Goal: Task Accomplishment & Management: Manage account settings

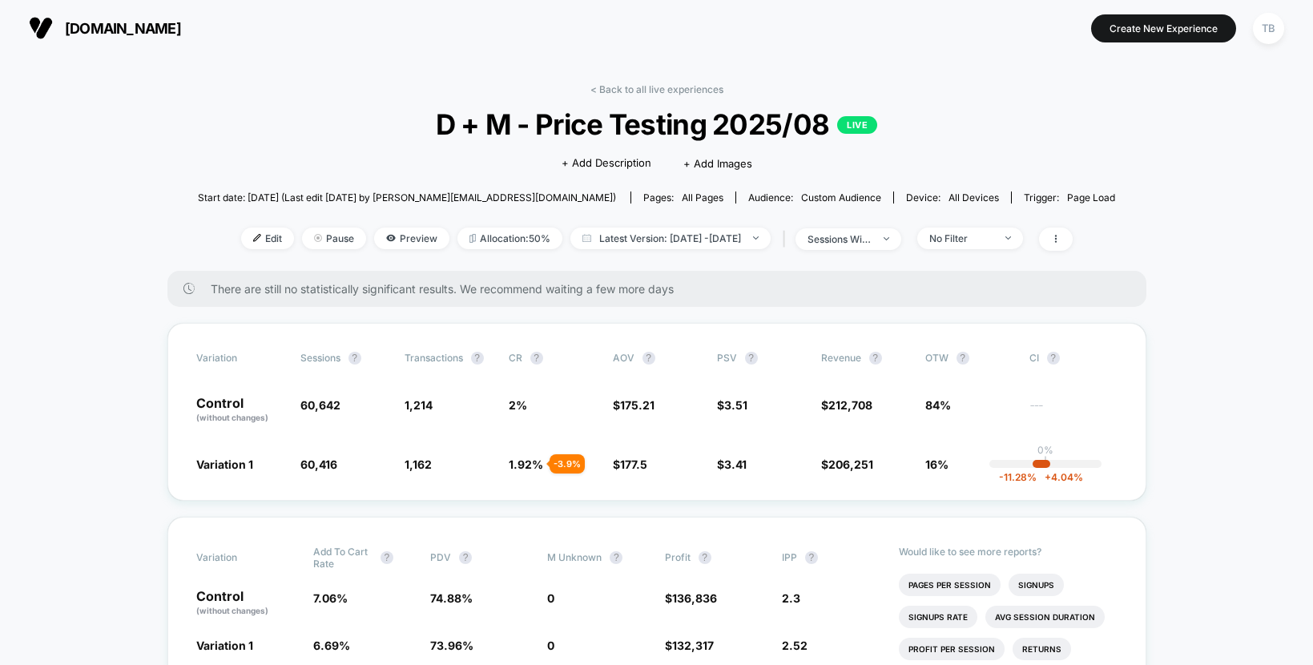
click at [101, 29] on span "[DOMAIN_NAME]" at bounding box center [123, 28] width 116 height 17
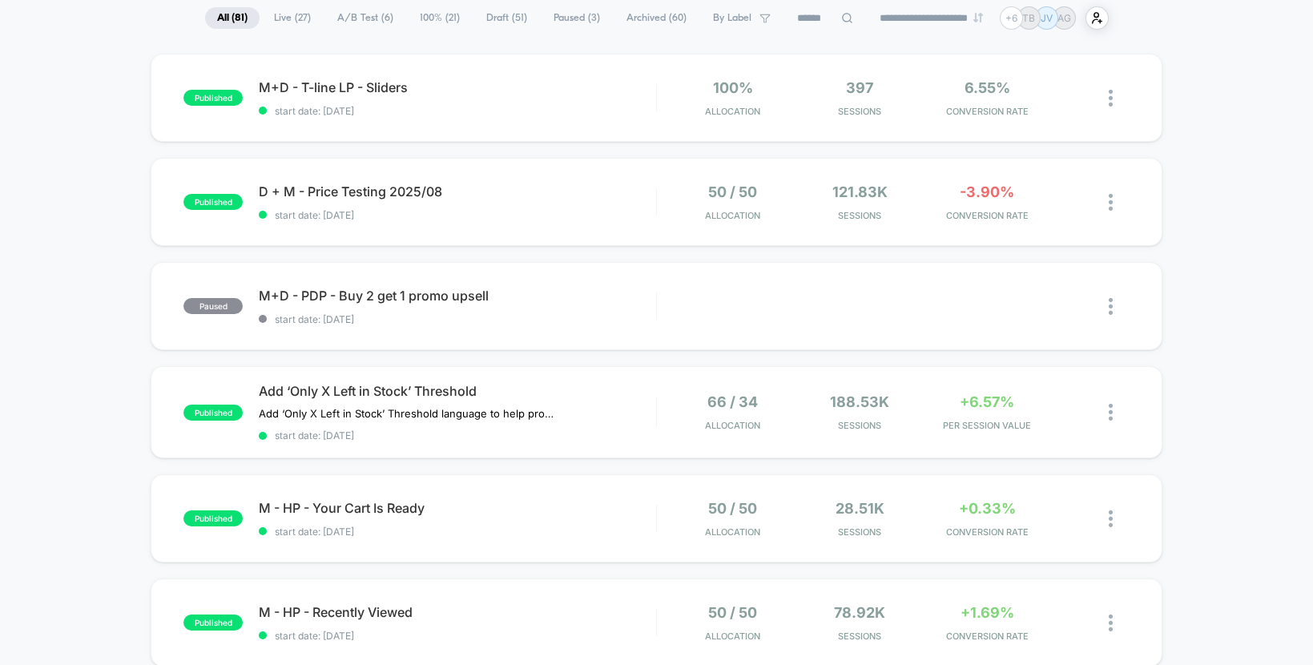
scroll to position [145, 0]
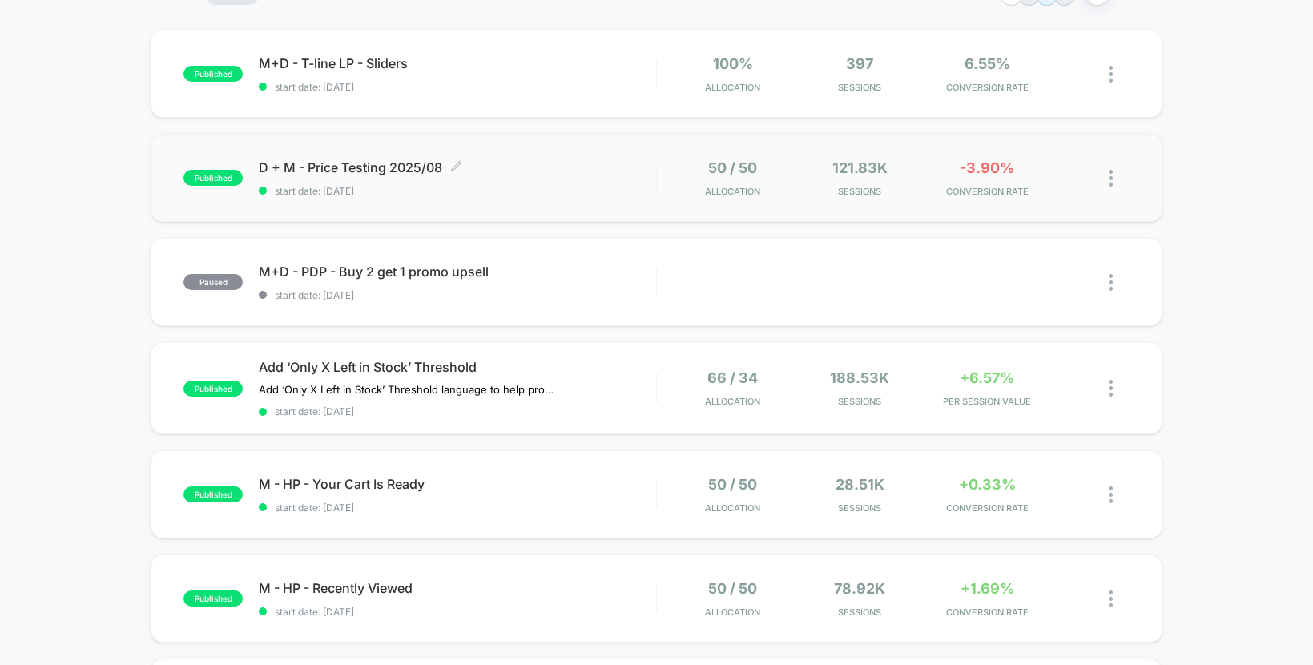
click at [405, 165] on span "D + M - Price Testing 2025/08 Click to edit experience details" at bounding box center [457, 167] width 397 height 16
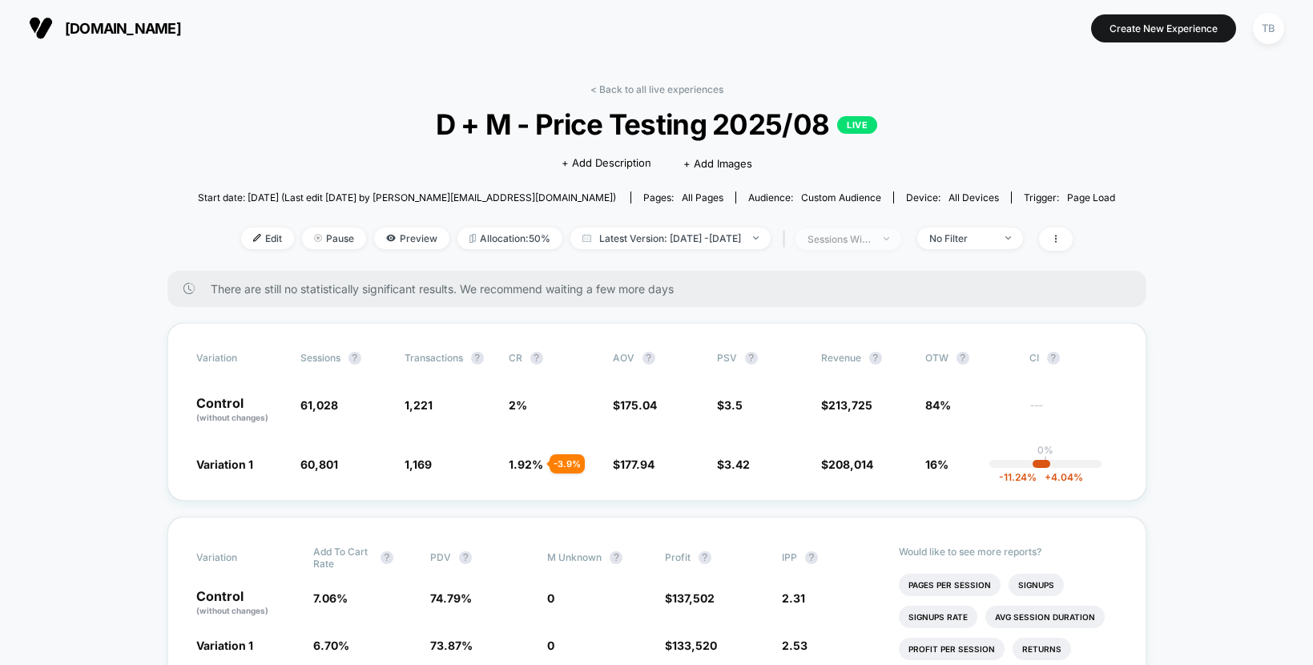
click at [901, 241] on span "sessions with impression" at bounding box center [849, 239] width 106 height 22
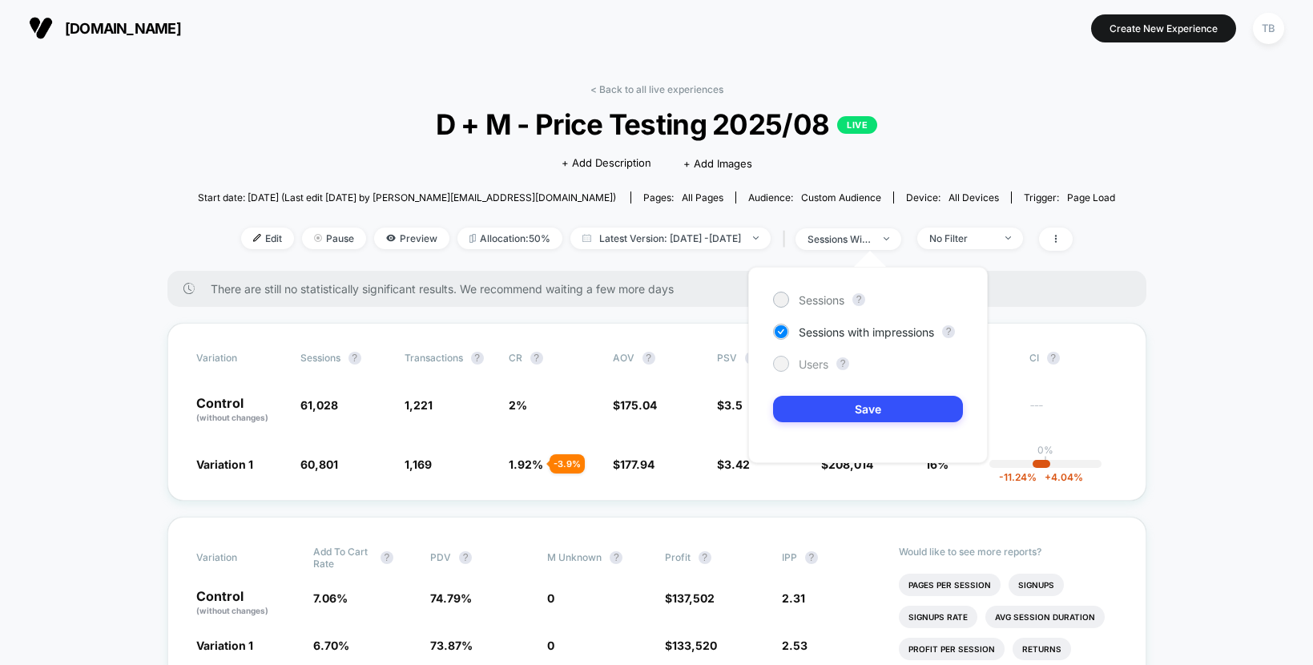
click at [811, 367] on span "Users" at bounding box center [814, 364] width 30 height 14
click at [844, 402] on button "Save" at bounding box center [868, 409] width 190 height 26
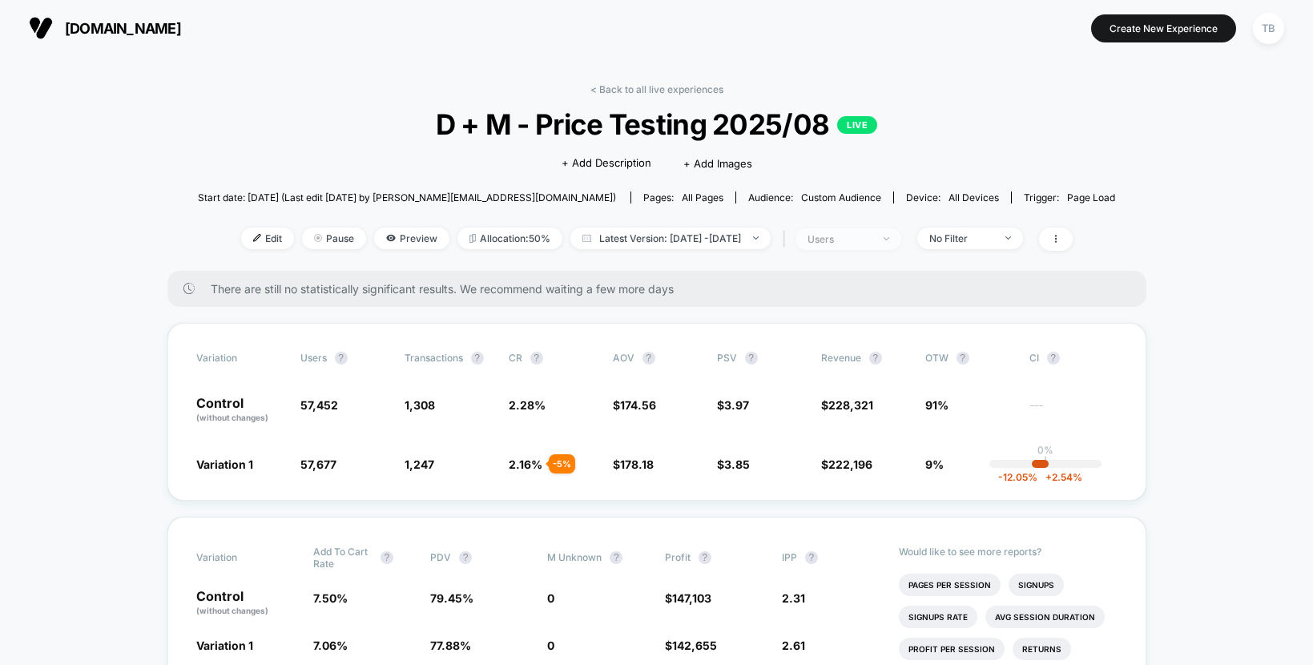
click at [901, 230] on span "users" at bounding box center [849, 239] width 106 height 22
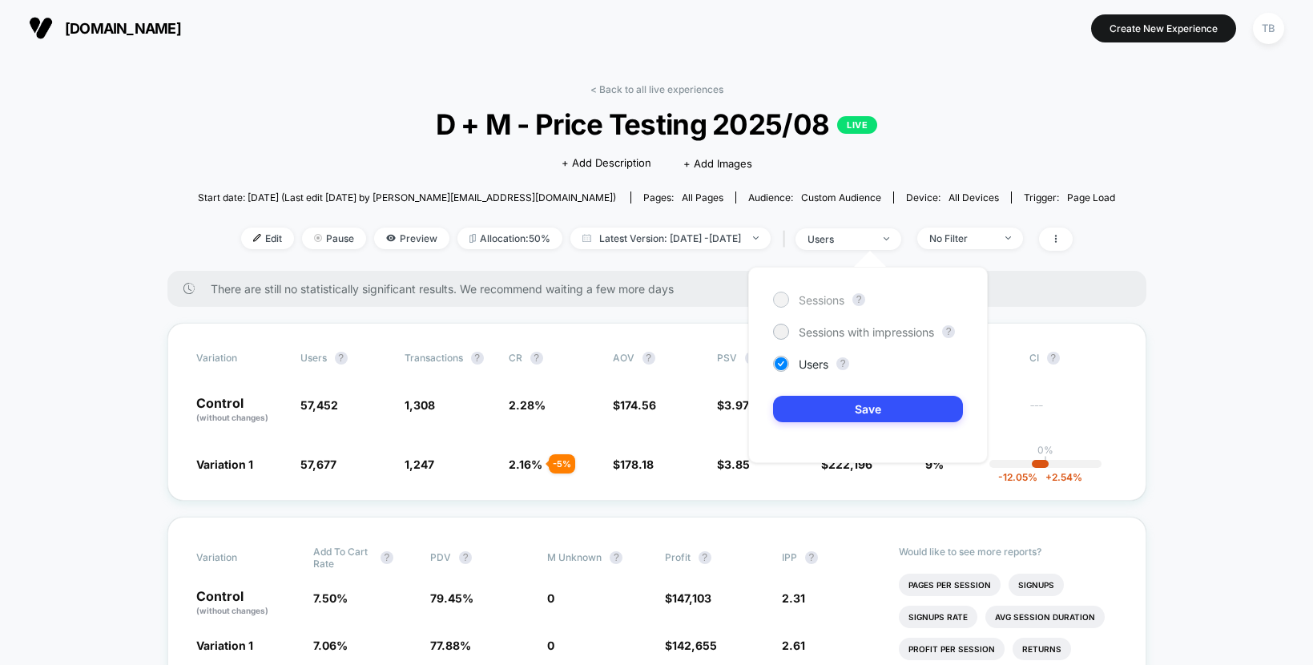
click at [828, 300] on span "Sessions" at bounding box center [822, 300] width 46 height 14
click at [856, 410] on button "Save" at bounding box center [868, 409] width 190 height 26
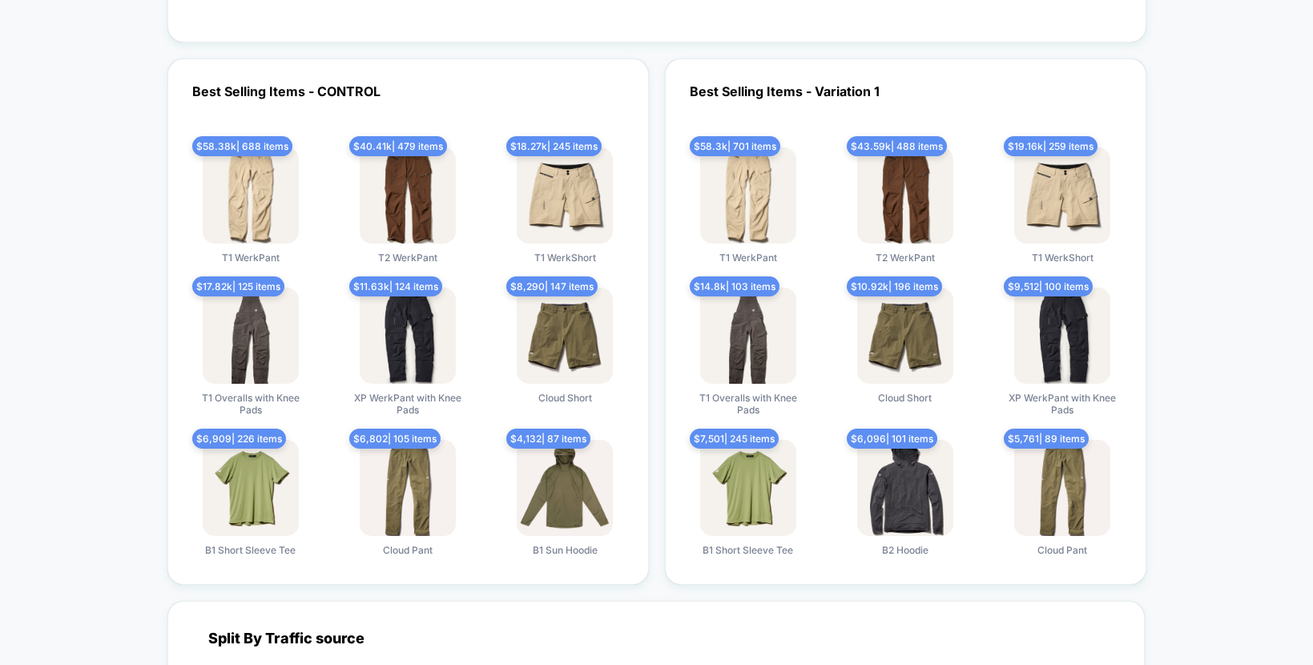
scroll to position [3040, 0]
